Goal: Find specific page/section: Find specific page/section

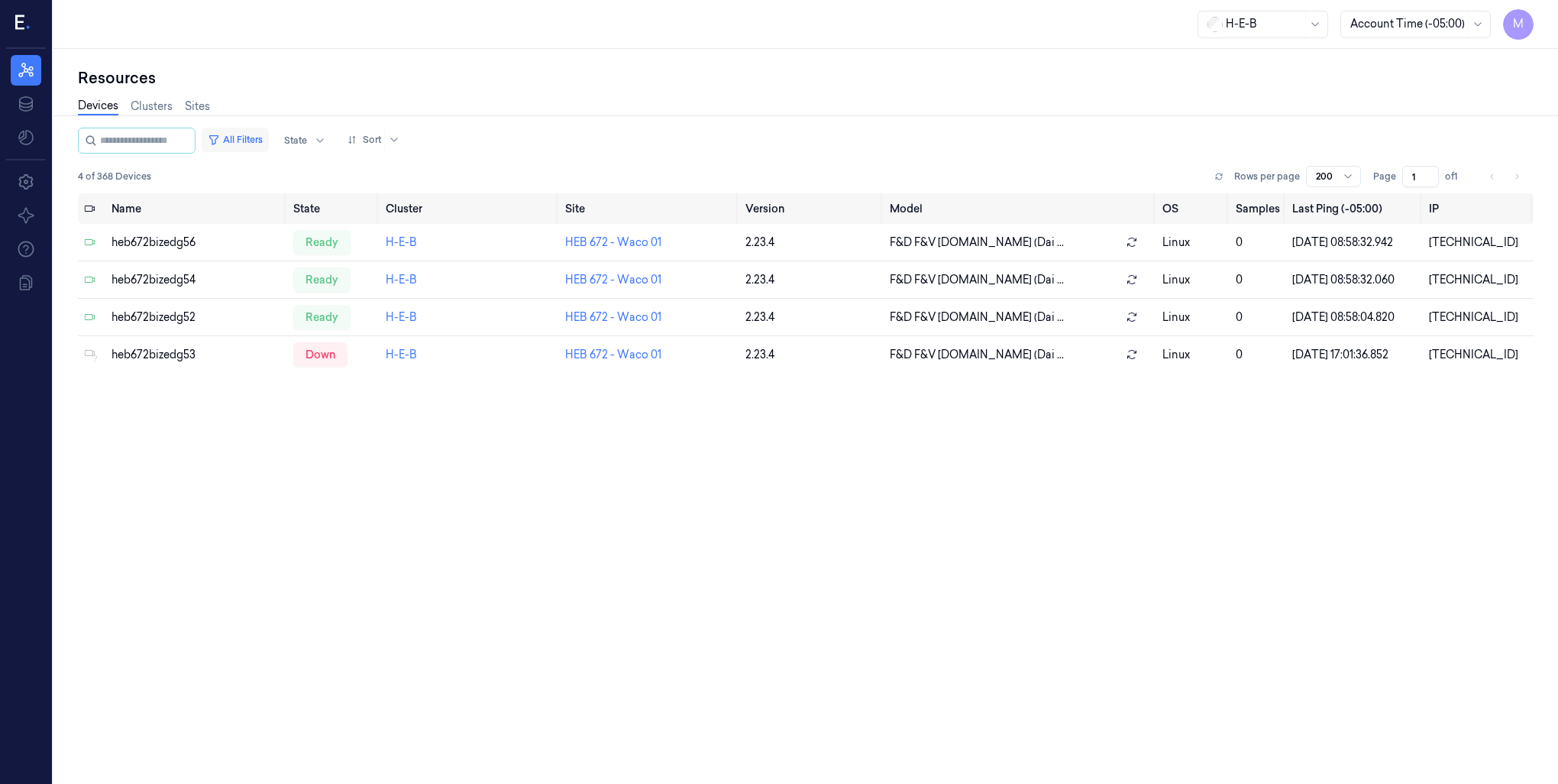
click at [265, 138] on button "All Filters" at bounding box center [235, 139] width 67 height 24
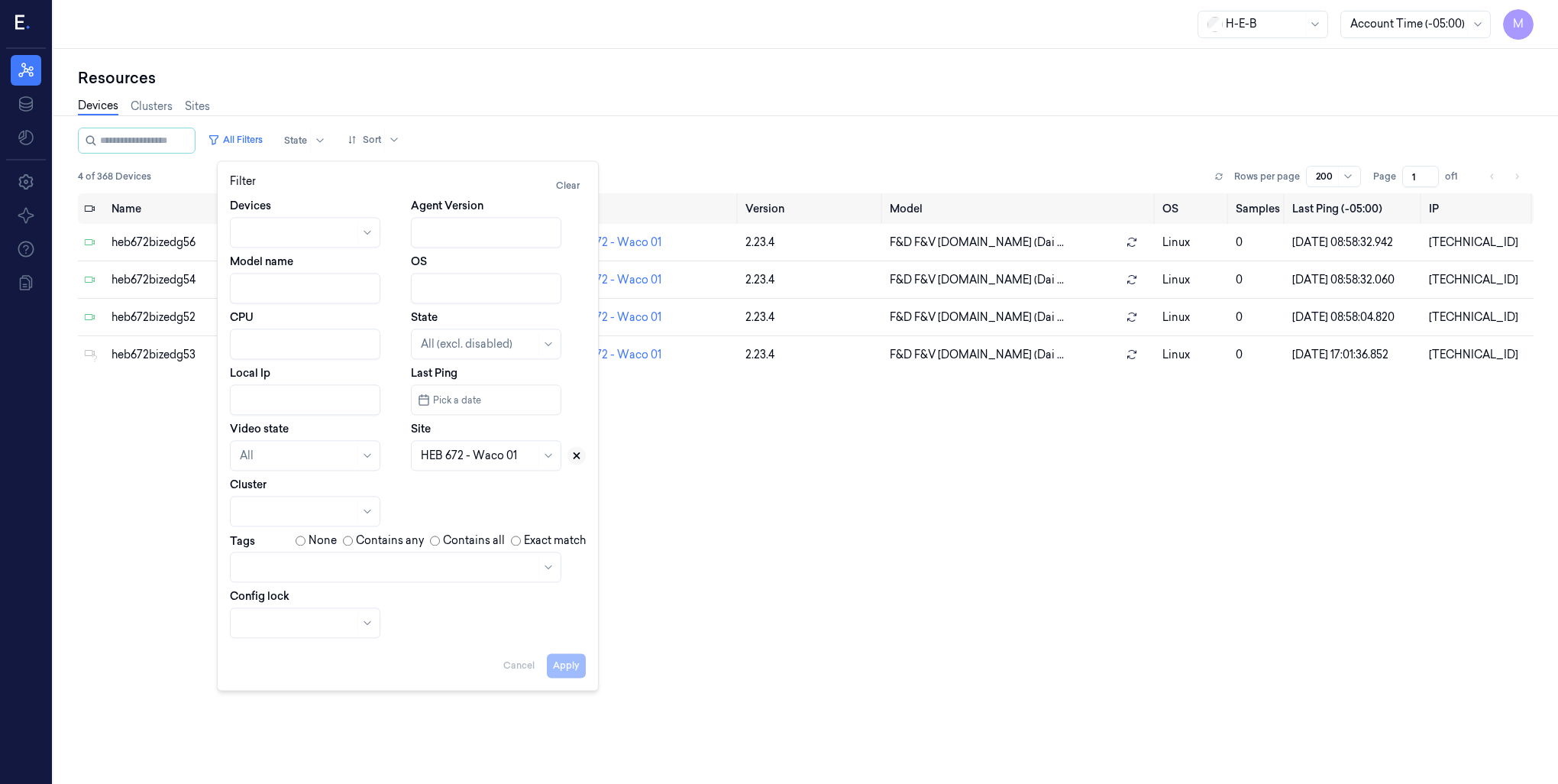
click at [578, 455] on icon at bounding box center [577, 456] width 11 height 11
click at [485, 453] on div at bounding box center [468, 456] width 96 height 16
type input "767"
click at [483, 485] on div "HEB 767 - Magnolia 02" at bounding box center [479, 490] width 117 height 16
click at [574, 663] on button "Apply" at bounding box center [567, 664] width 39 height 24
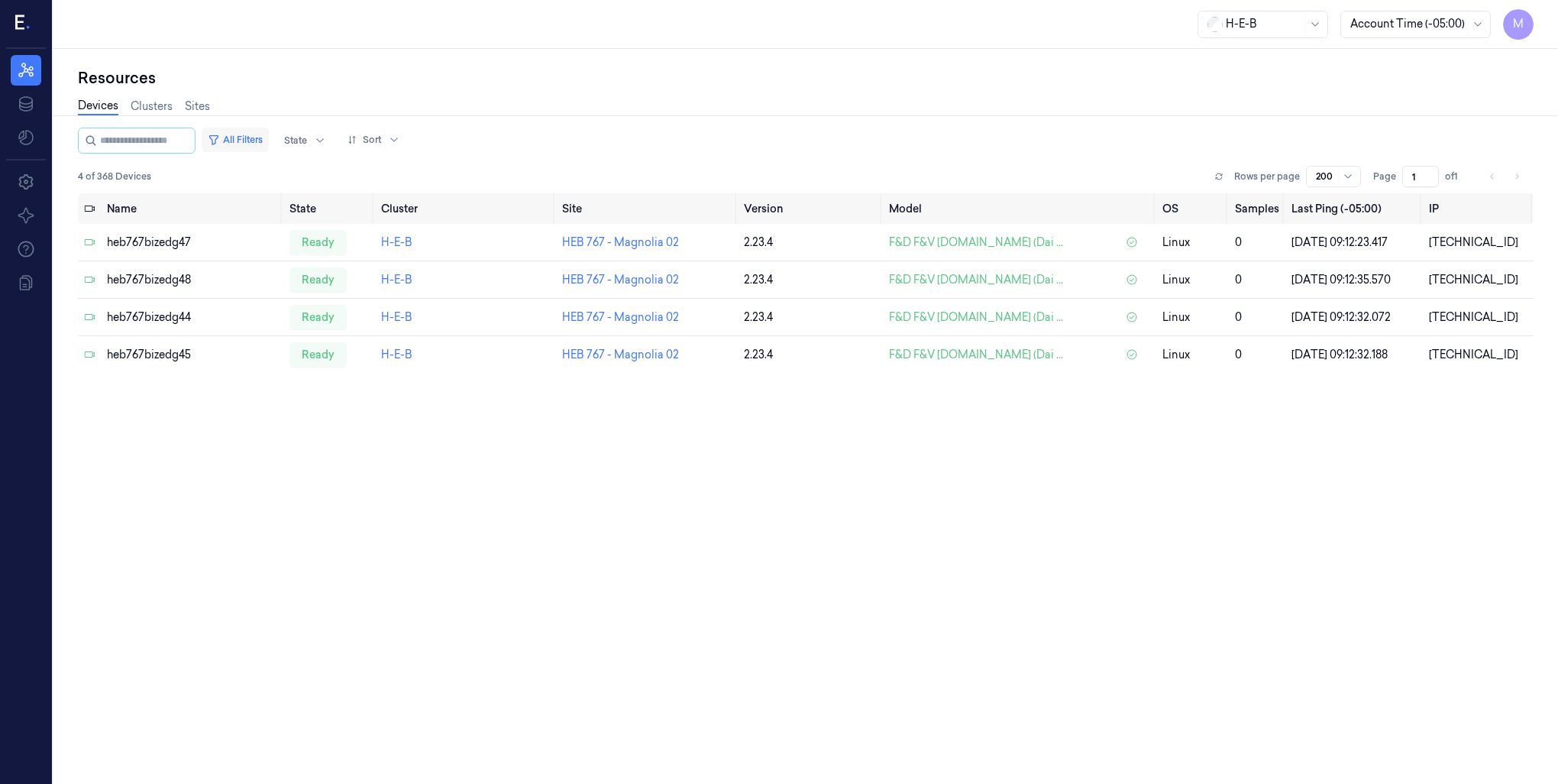
click at [256, 138] on button "All Filters" at bounding box center [235, 139] width 67 height 24
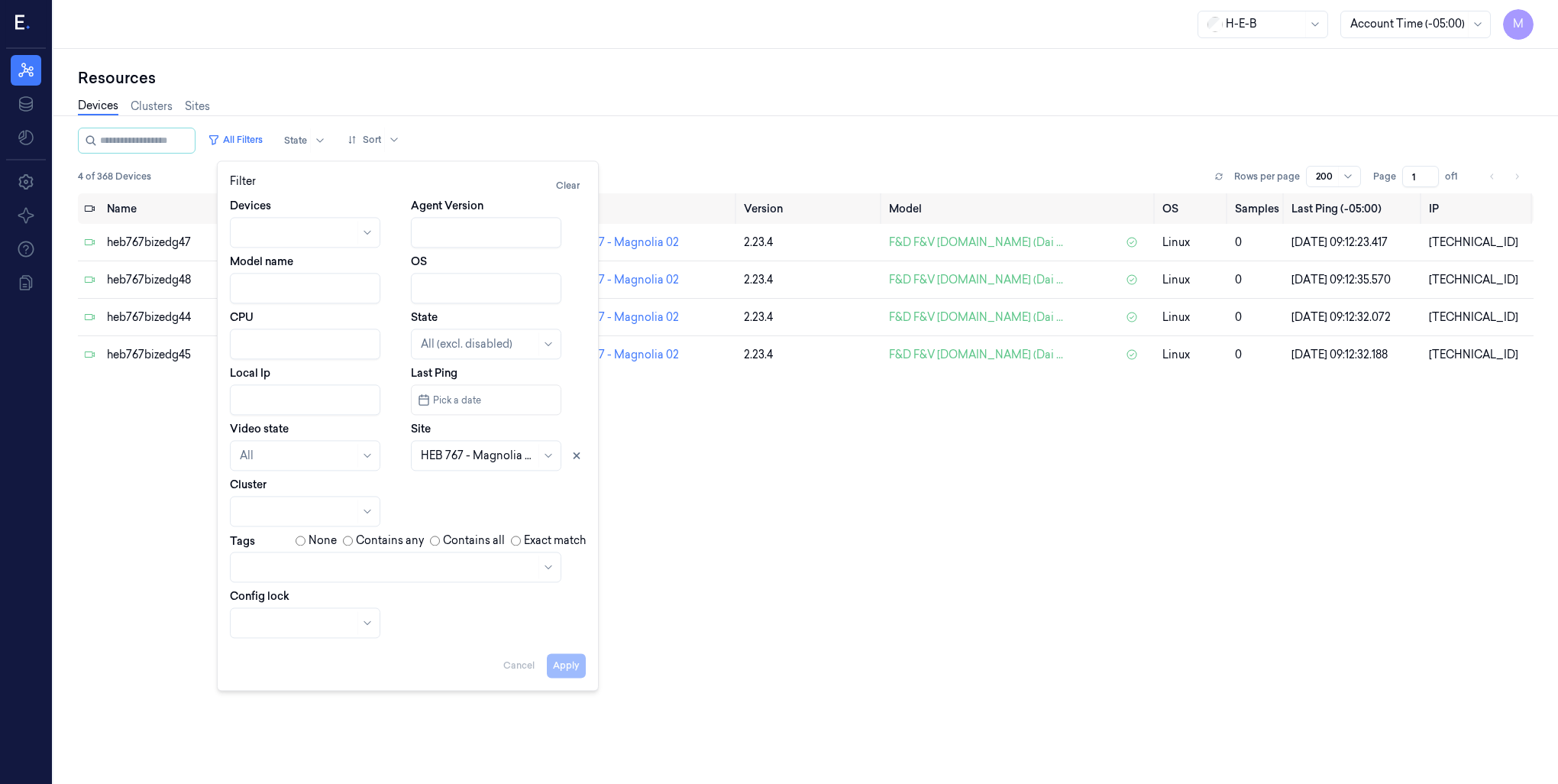
click at [364, 224] on div at bounding box center [367, 231] width 19 height 23
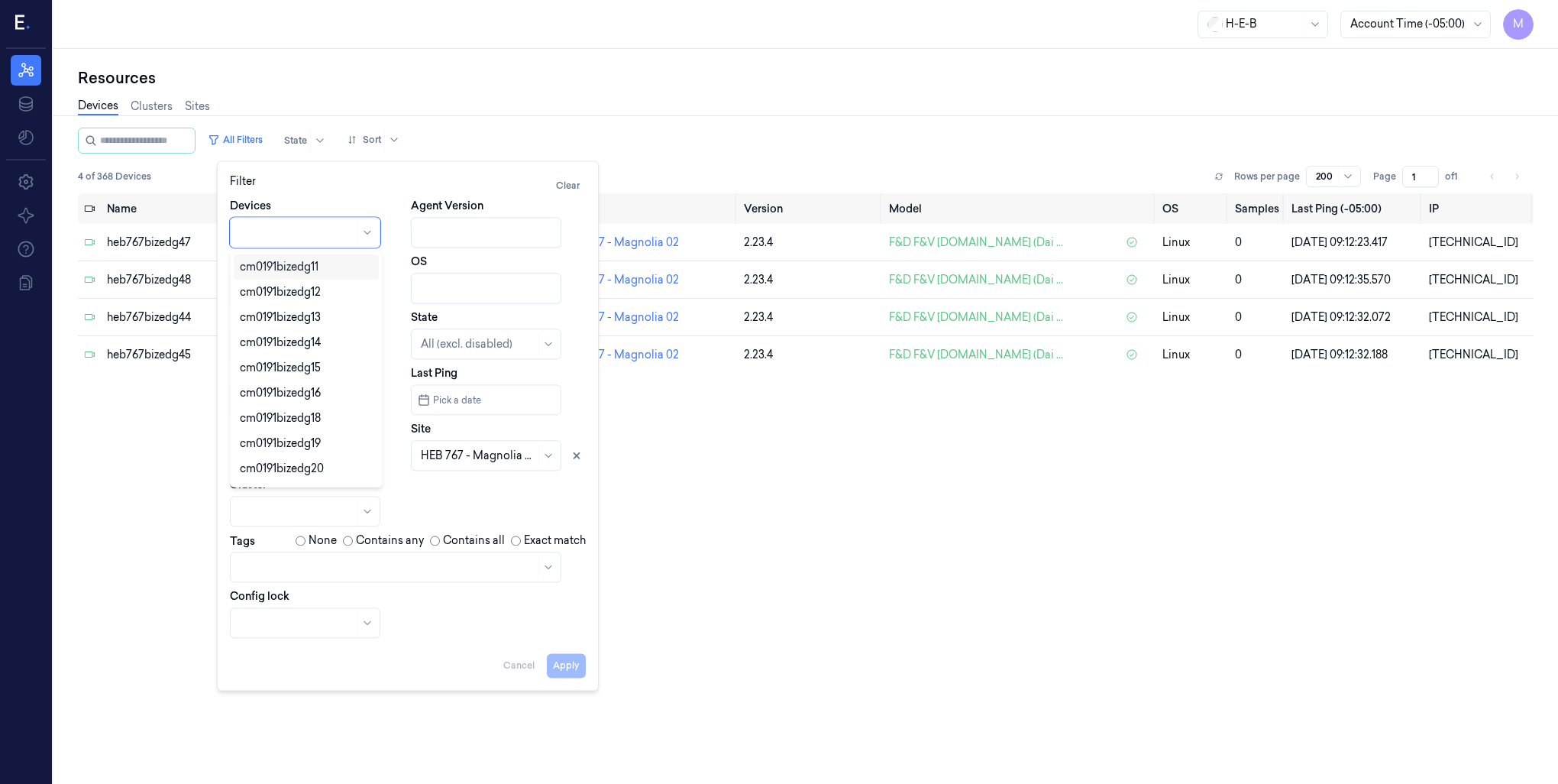
click at [364, 224] on div at bounding box center [367, 231] width 19 height 23
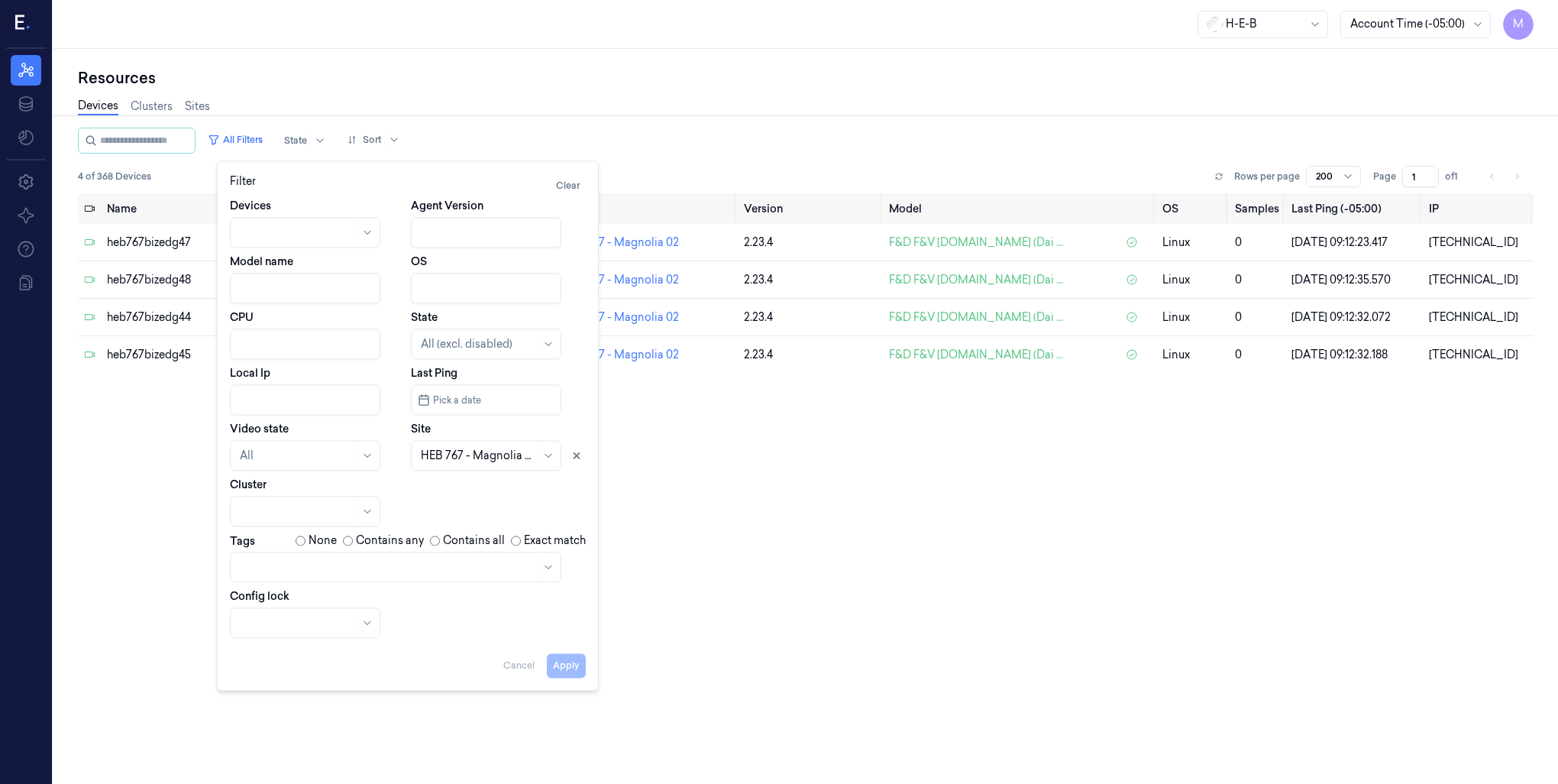
click at [1089, 653] on div "Name State Cluster Site Version Model OS Samples Last Ping (-05:00) IP heb767bi…" at bounding box center [806, 482] width 1456 height 579
